Goal: Transaction & Acquisition: Book appointment/travel/reservation

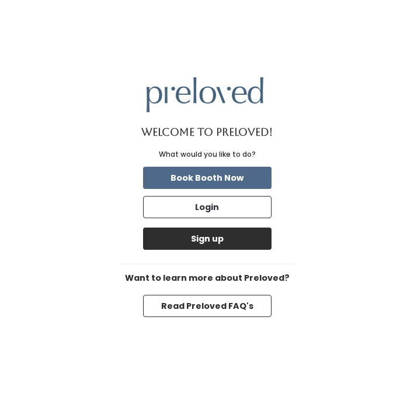
click at [248, 232] on button "Sign up" at bounding box center [207, 238] width 129 height 22
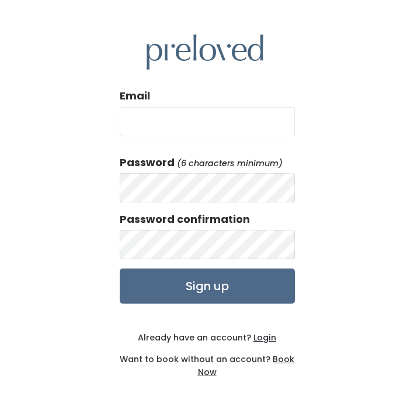
click at [282, 358] on u "Book Now" at bounding box center [246, 365] width 97 height 24
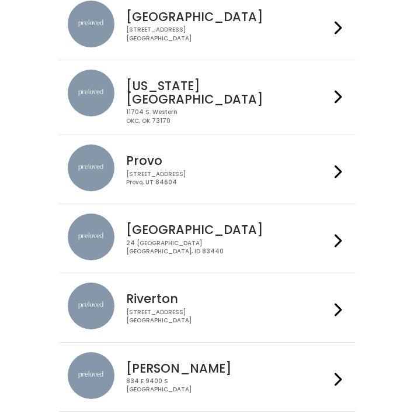
scroll to position [266, 0]
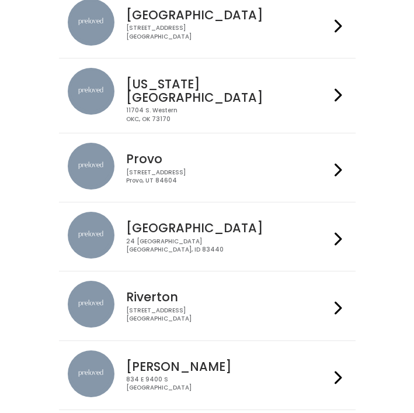
click at [265, 168] on div "230 W Cougar Blvd Provo, UT 84604" at bounding box center [228, 176] width 204 height 17
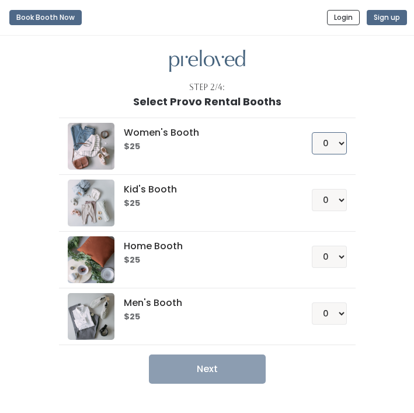
select select "1"
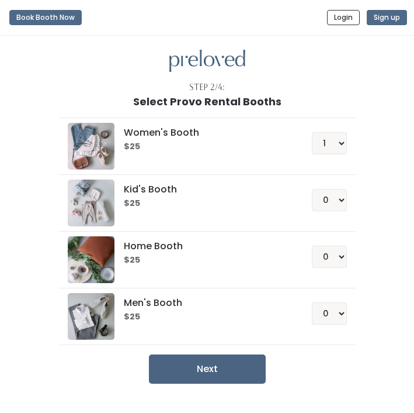
click at [210, 363] on button "Next" at bounding box center [207, 368] width 117 height 29
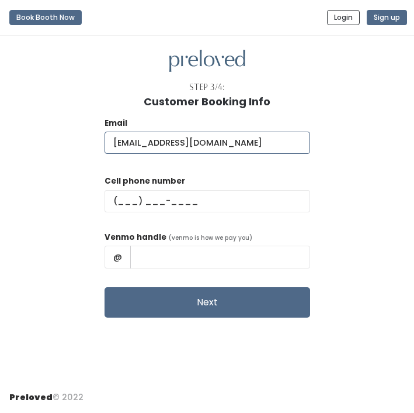
type input "[EMAIL_ADDRESS][DOMAIN_NAME]"
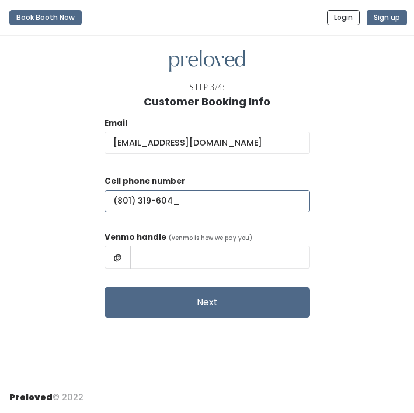
type input "(801) 319-6044"
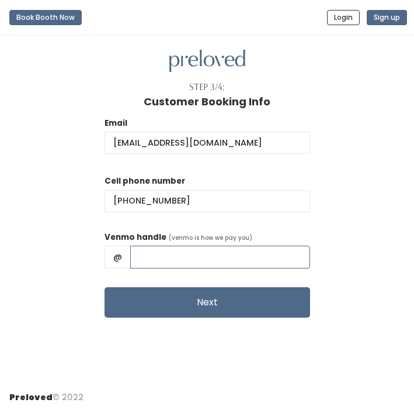
click at [178, 256] on input "text" at bounding box center [220, 256] width 180 height 22
type input "sophiebateman"
click at [206, 300] on button "Next" at bounding box center [208, 302] width 206 height 30
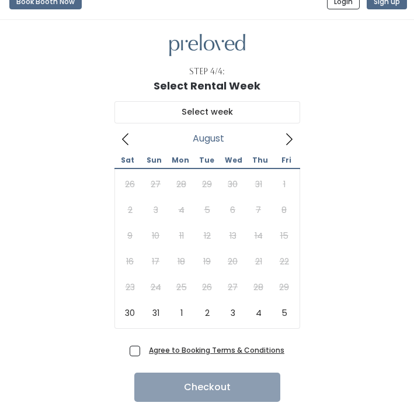
scroll to position [19, 0]
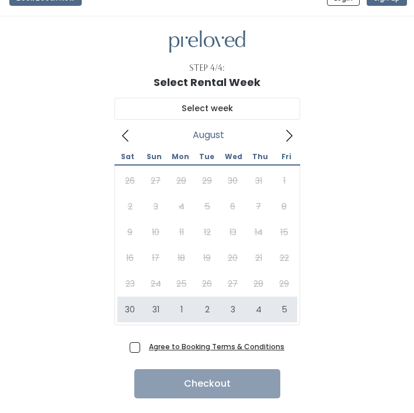
click at [144, 347] on span "Agree to Booking Terms & Conditions" at bounding box center [214, 346] width 140 height 12
click at [144, 347] on input "Agree to Booking Terms & Conditions" at bounding box center [148, 344] width 8 height 8
checkbox input "true"
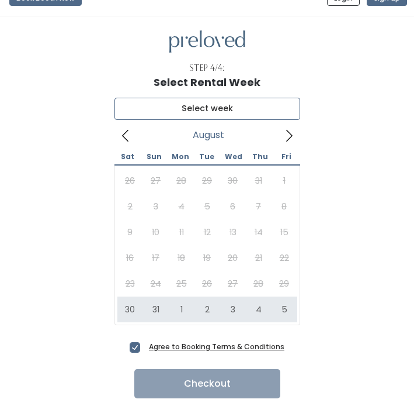
type input "August 30 to September 5"
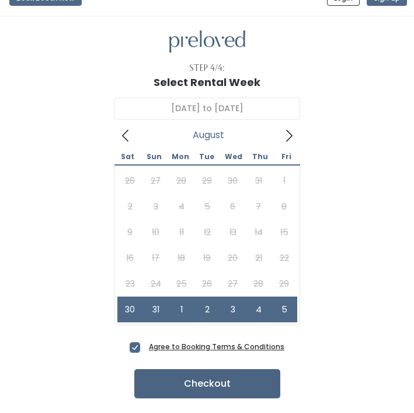
click at [217, 378] on button "Checkout" at bounding box center [207, 383] width 146 height 29
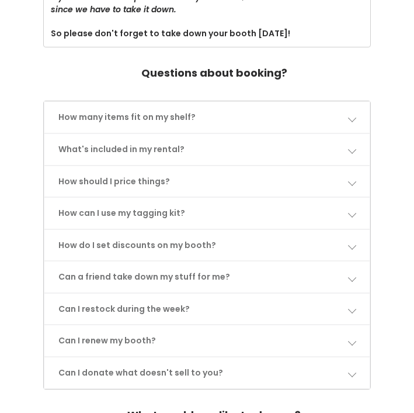
scroll to position [524, 0]
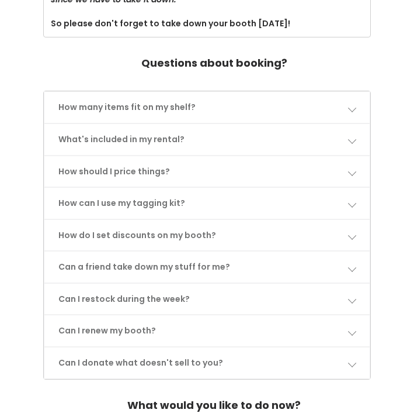
click at [351, 103] on span at bounding box center [352, 107] width 8 height 8
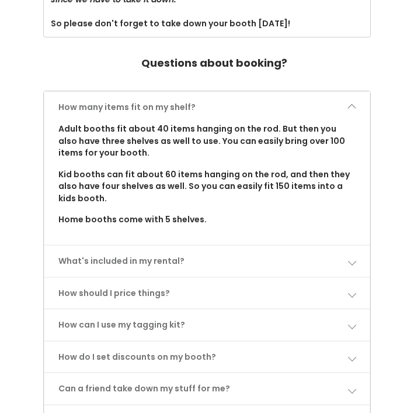
click at [351, 103] on span at bounding box center [352, 107] width 8 height 8
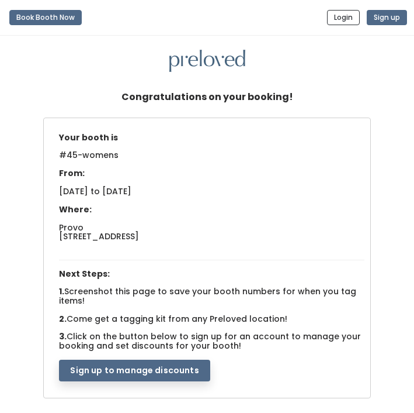
scroll to position [0, 0]
